Goal: Information Seeking & Learning: Check status

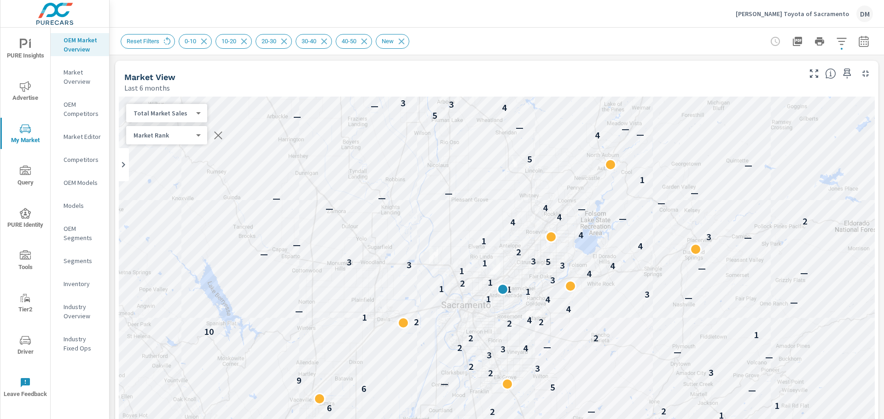
scroll to position [311, 0]
